Goal: Information Seeking & Learning: Learn about a topic

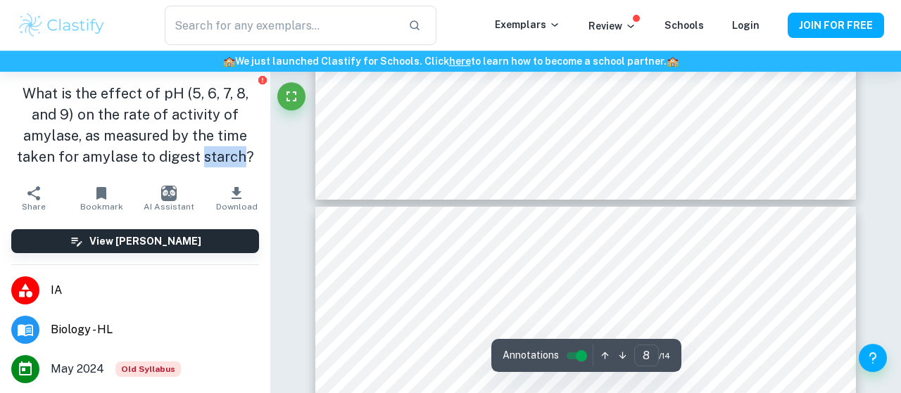
type input "7"
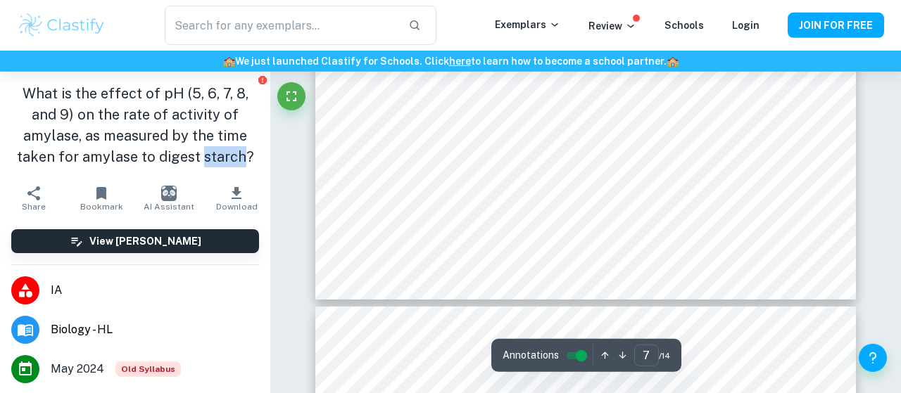
scroll to position [4894, 0]
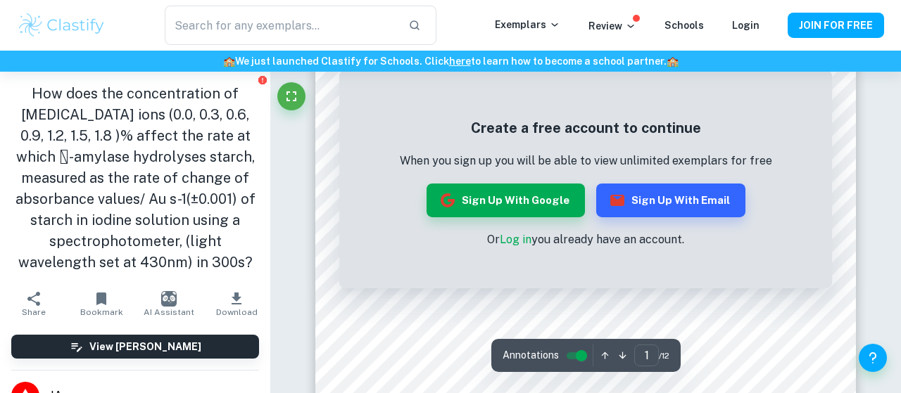
scroll to position [152, 0]
click at [538, 208] on button "Sign up with Google" at bounding box center [506, 201] width 158 height 34
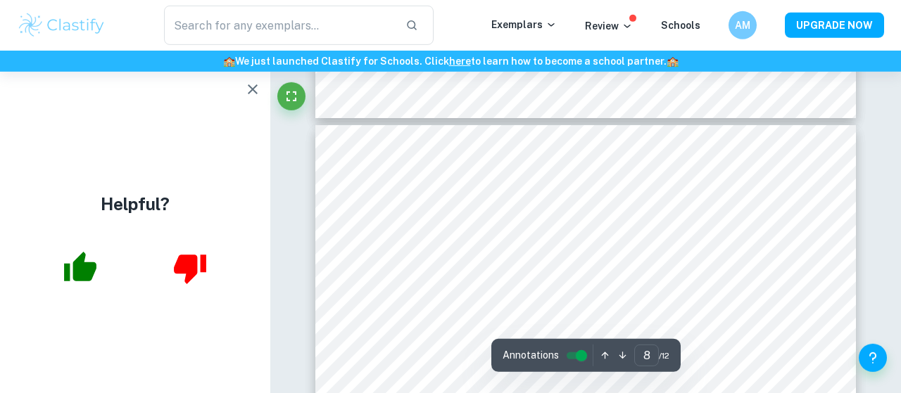
scroll to position [5579, 0]
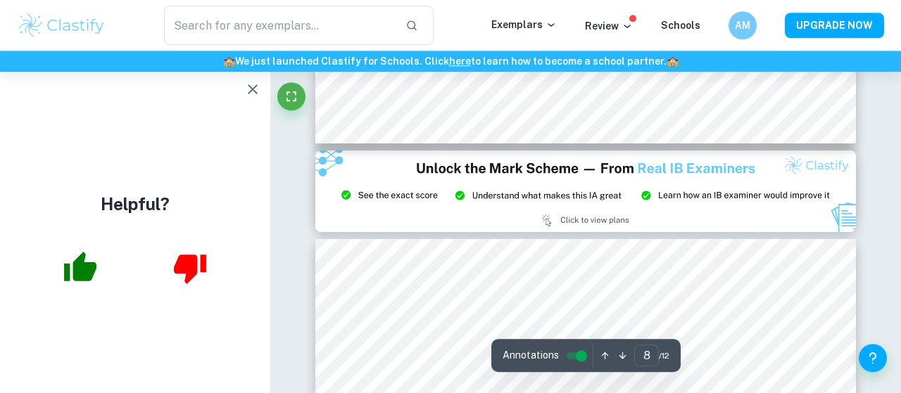
type input "9"
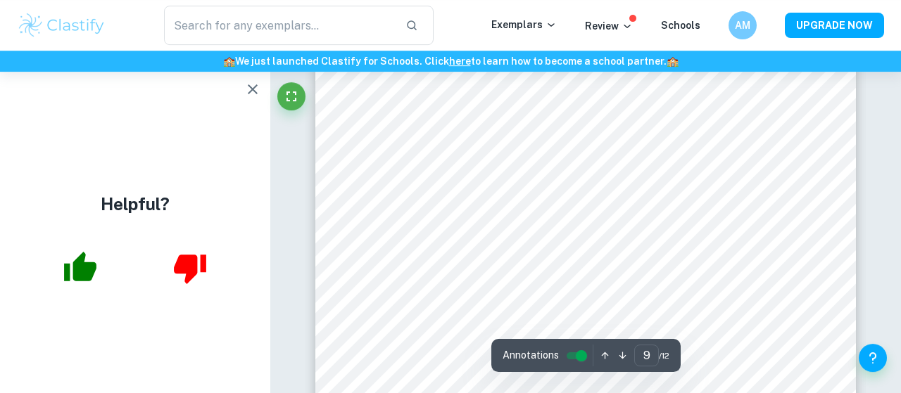
scroll to position [6746, 0]
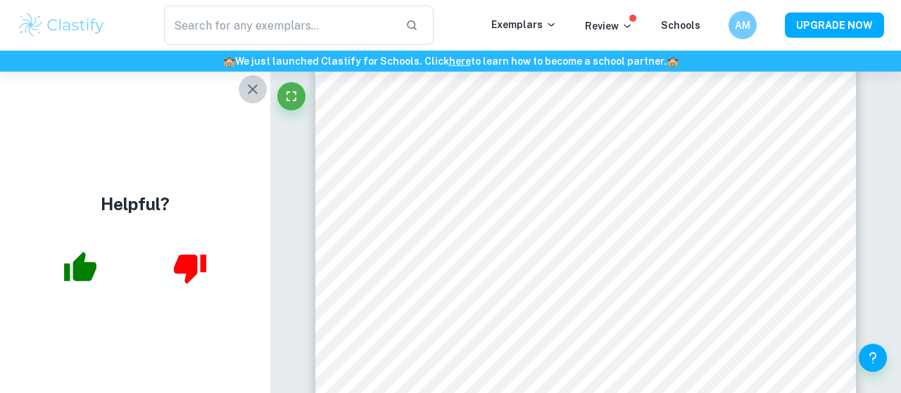
click at [261, 89] on icon "button" at bounding box center [252, 89] width 17 height 17
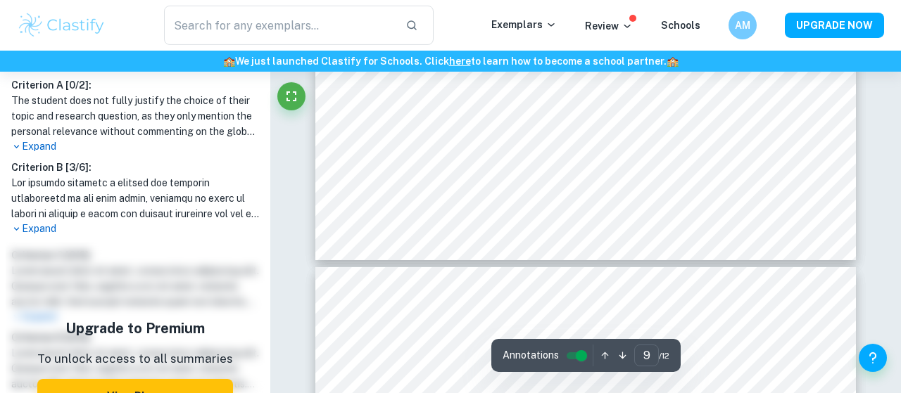
scroll to position [7026, 0]
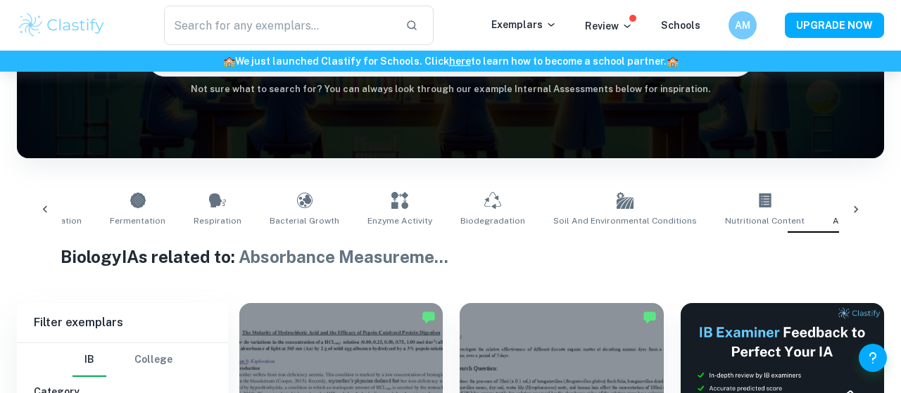
scroll to position [239, 0]
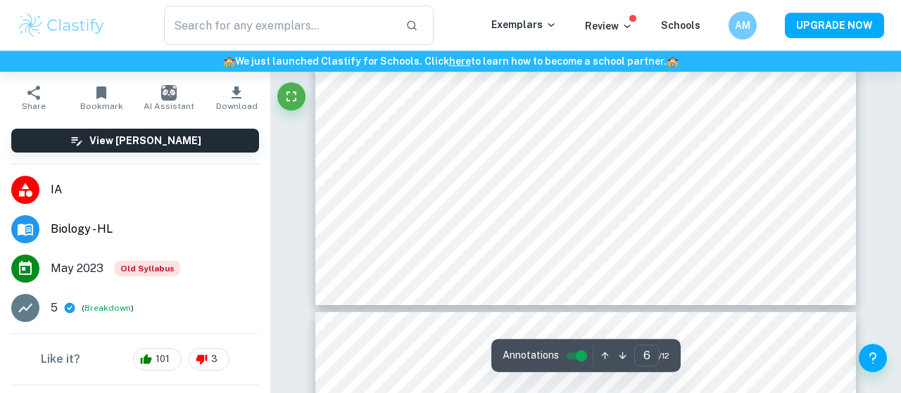
scroll to position [4578, 0]
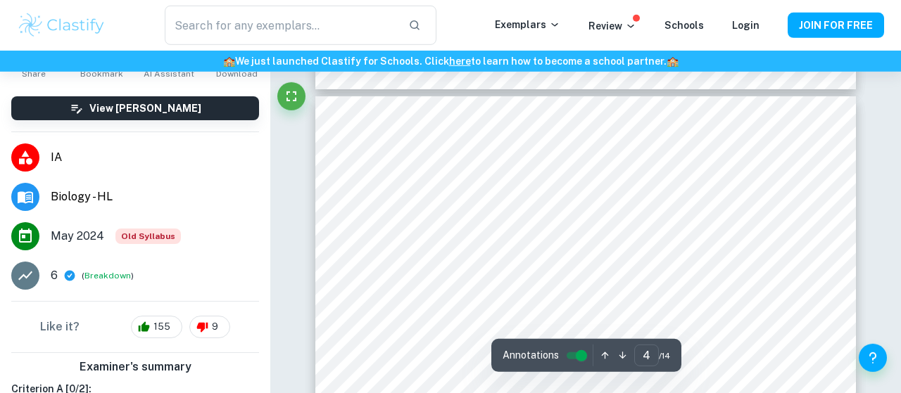
scroll to position [2281, 0]
